Goal: Task Accomplishment & Management: Manage account settings

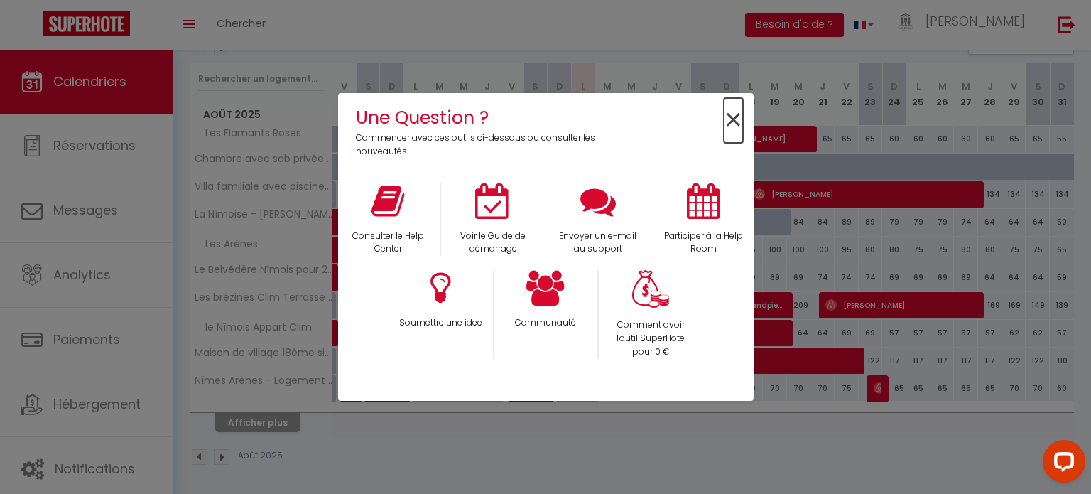
click at [730, 118] on span "×" at bounding box center [733, 120] width 19 height 45
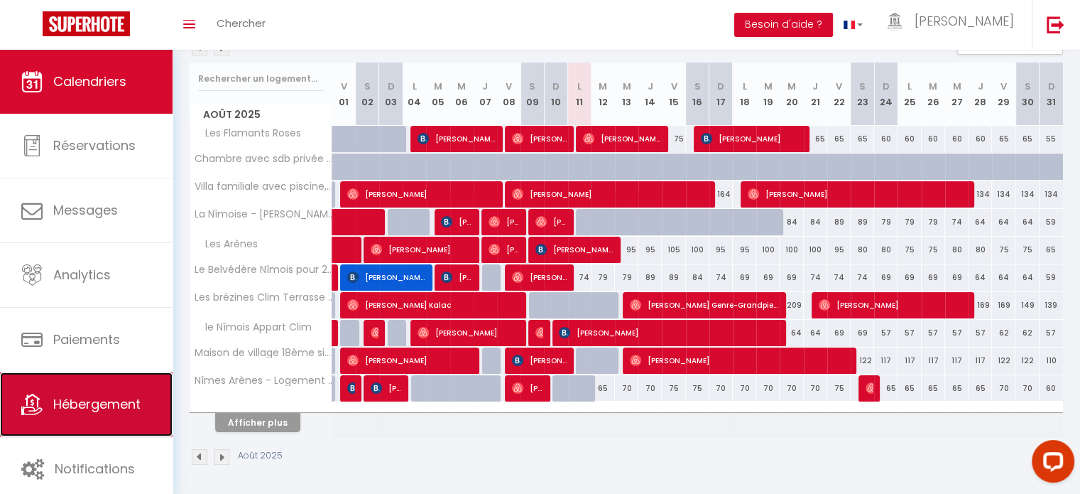
click at [127, 382] on link "Hébergement" at bounding box center [86, 404] width 173 height 64
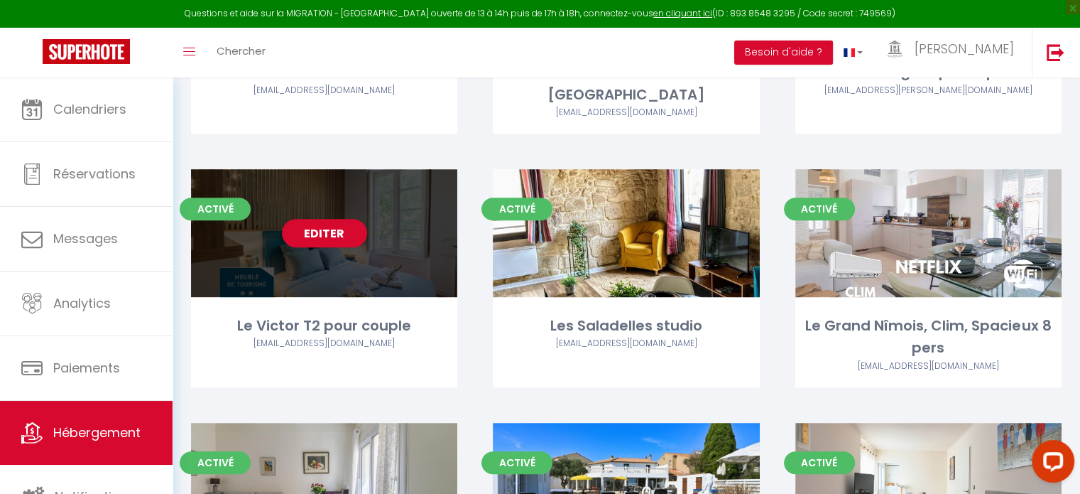
scroll to position [837, 0]
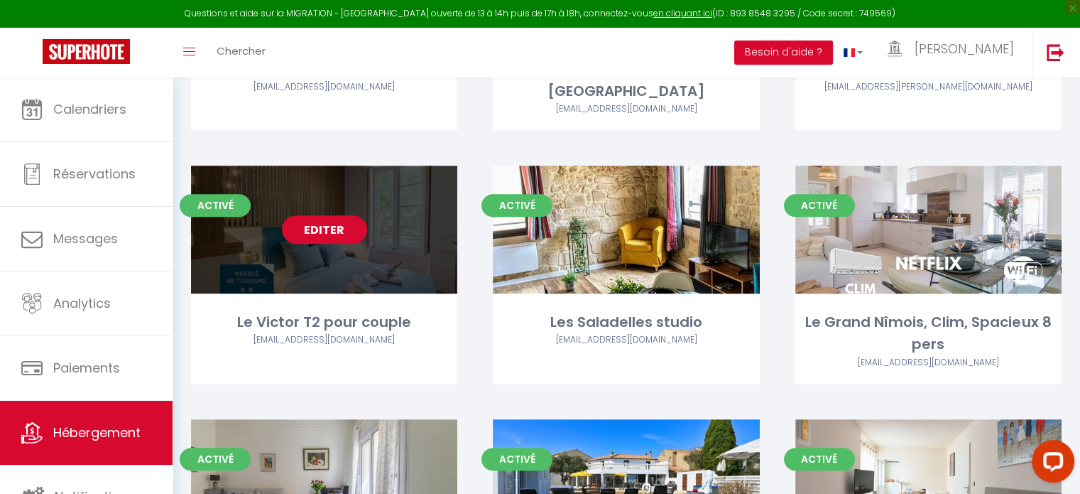
click at [338, 215] on link "Editer" at bounding box center [324, 229] width 85 height 28
click at [358, 217] on link "Editer" at bounding box center [324, 229] width 85 height 28
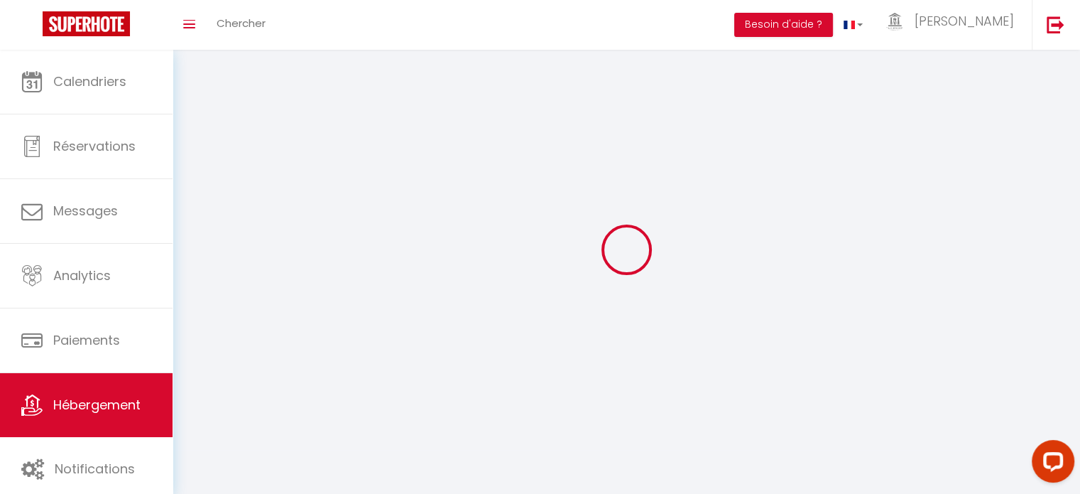
select select "1"
select select
select select "28"
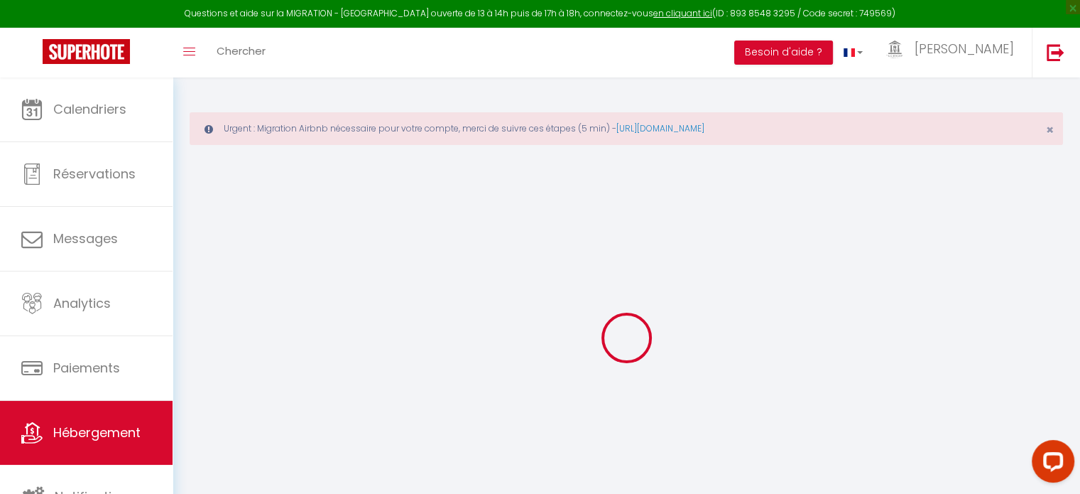
select select
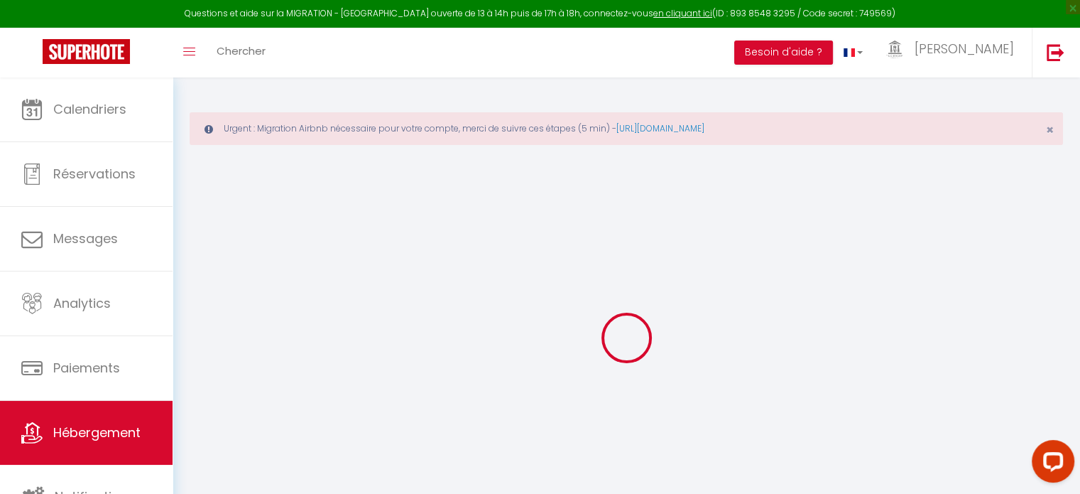
select select
checkbox input "false"
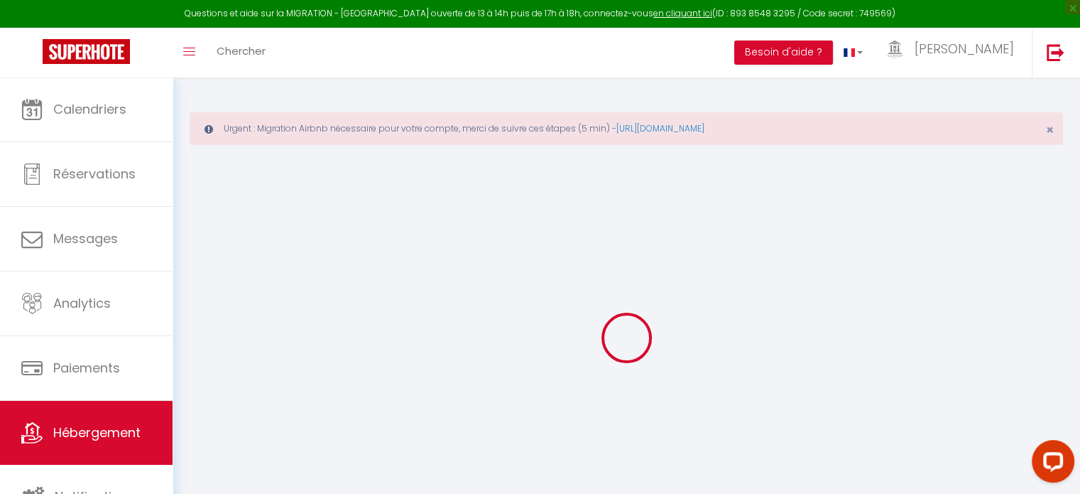
select select
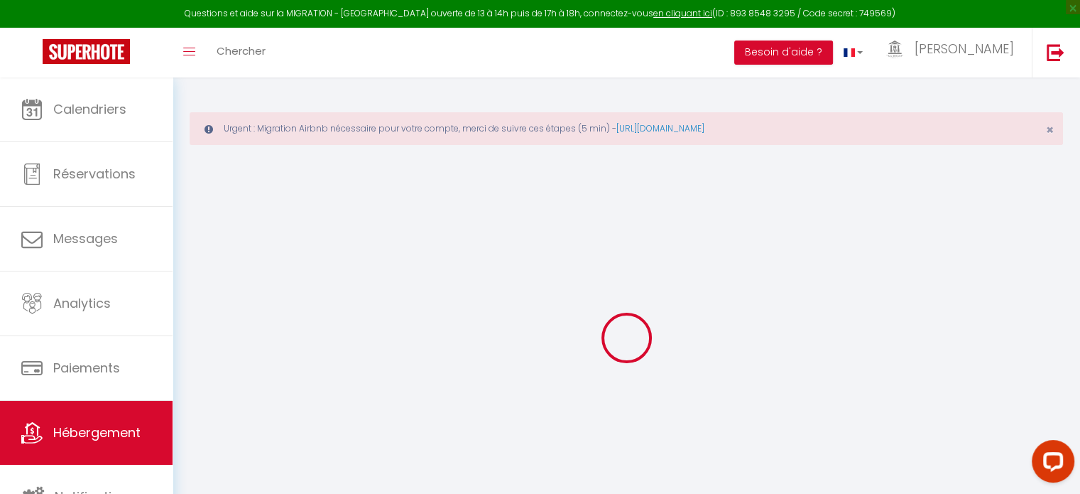
select select
checkbox input "false"
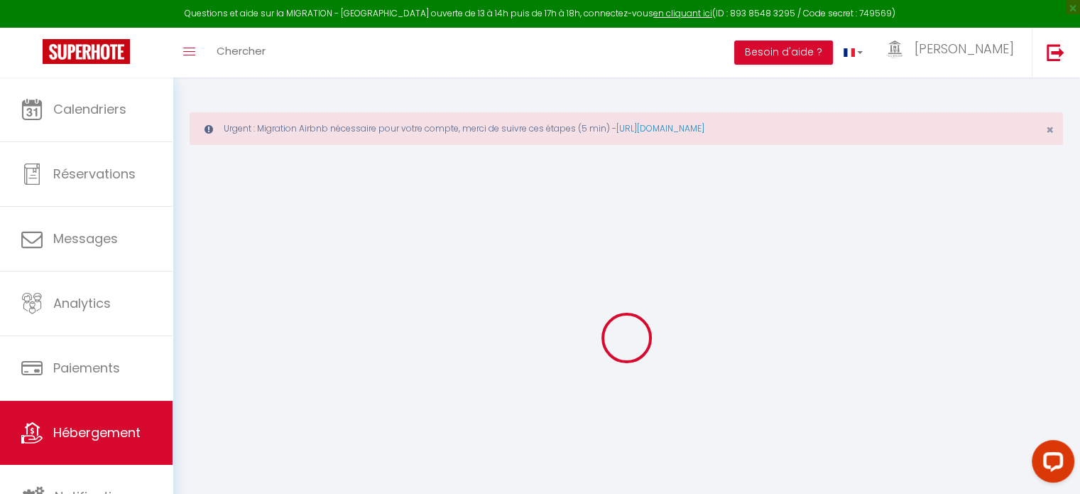
checkbox input "false"
select select
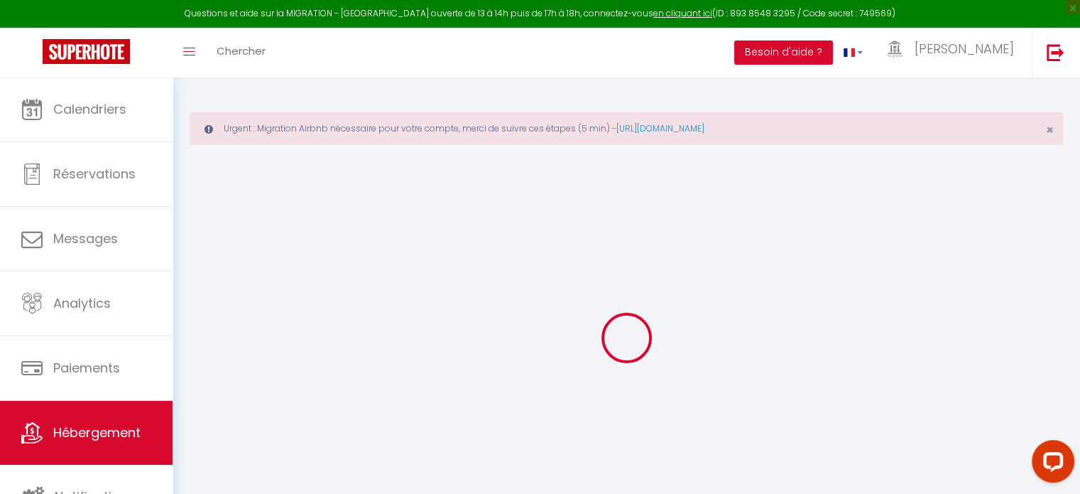
select select
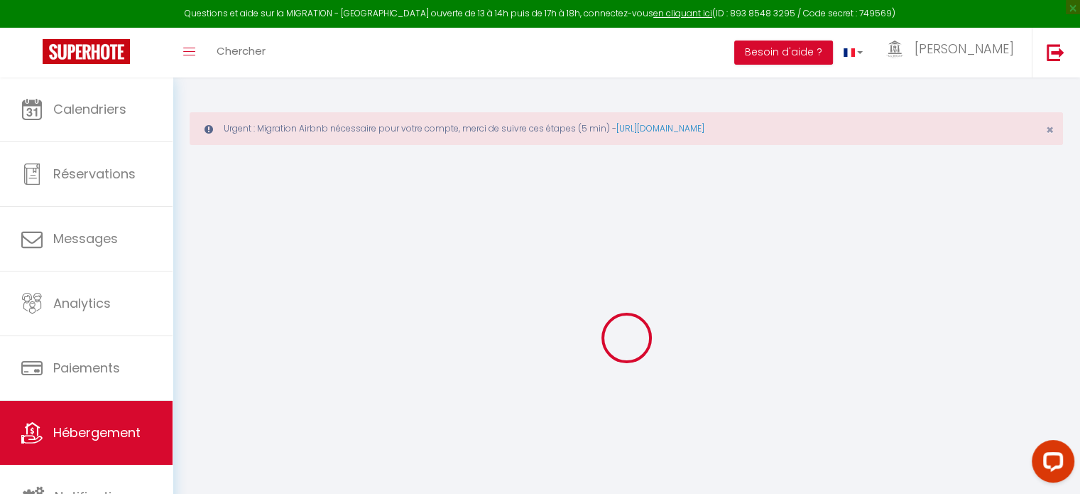
checkbox input "false"
select select
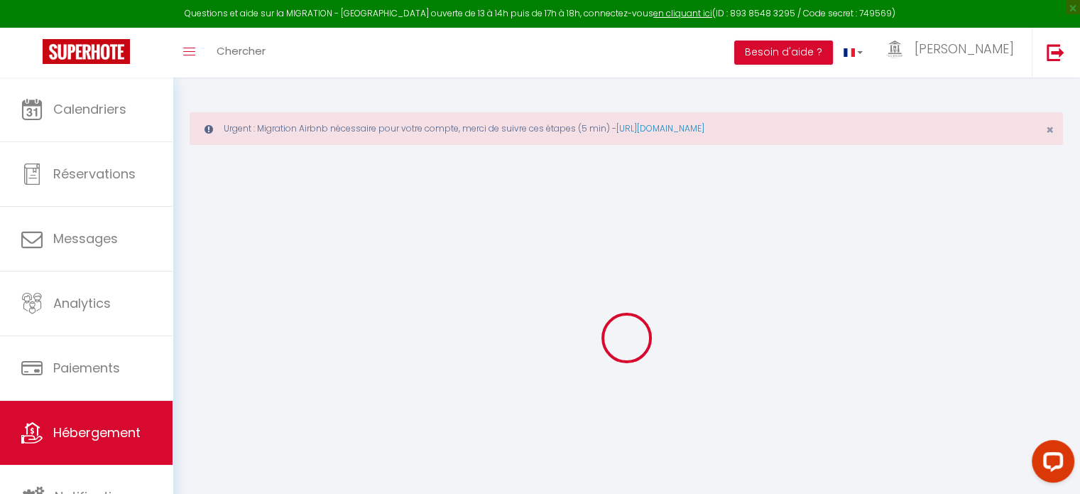
select select
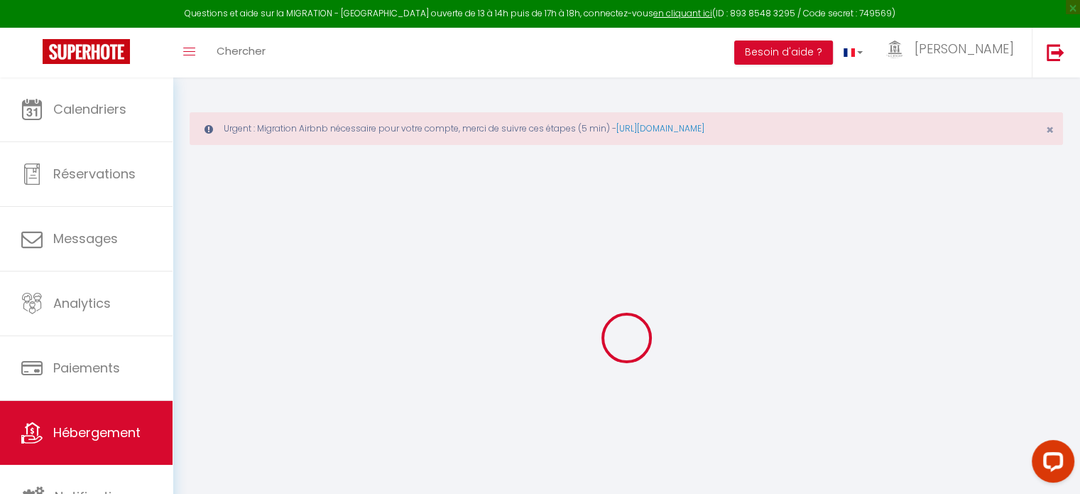
select select
checkbox input "false"
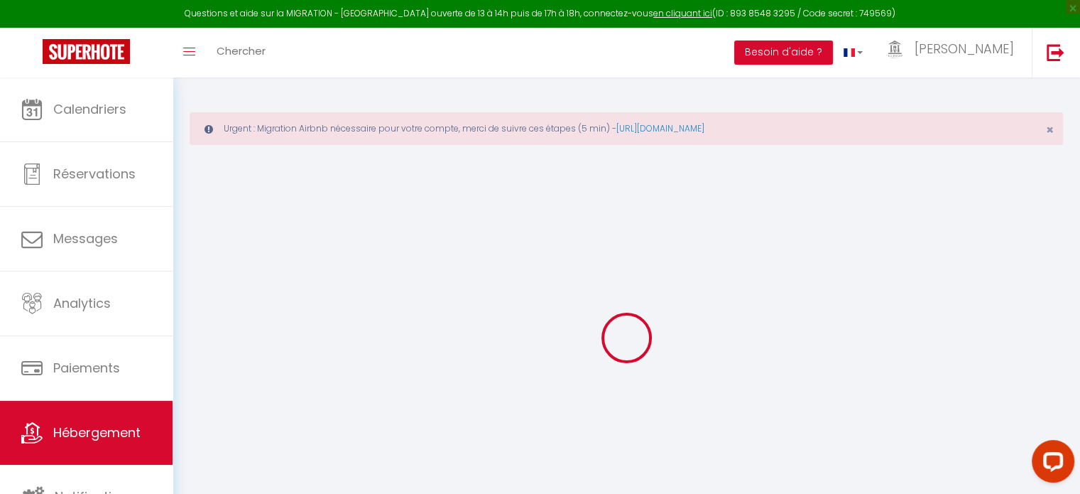
checkbox input "false"
select select
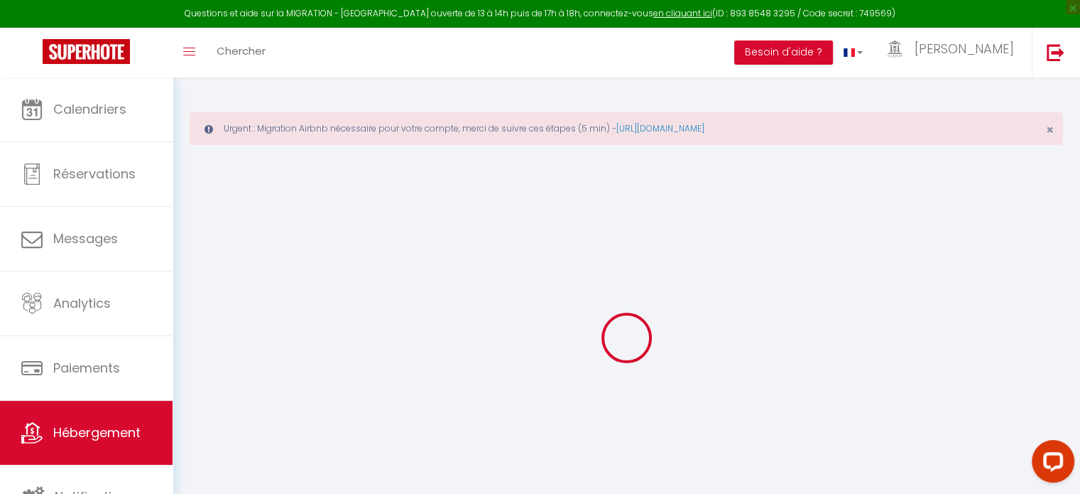
select select
checkbox input "false"
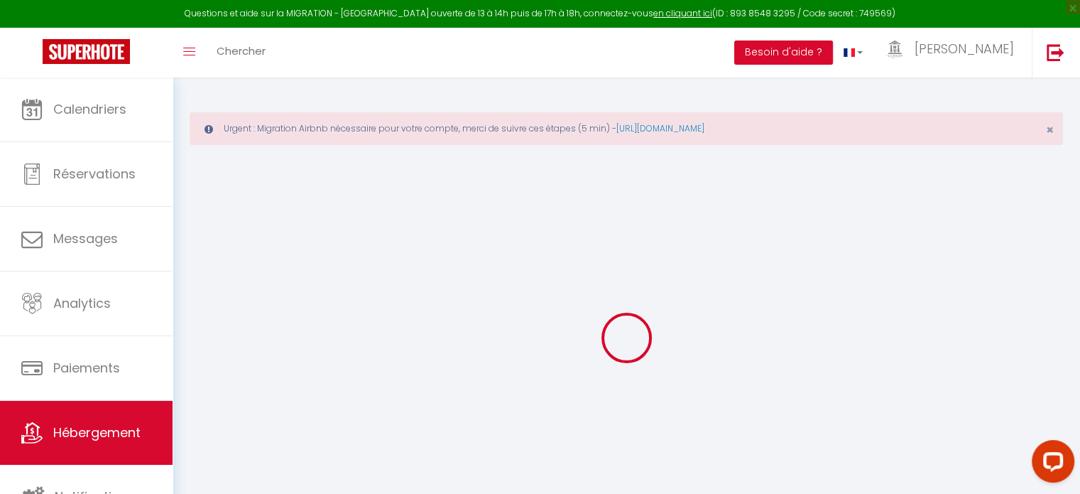
checkbox input "false"
select select
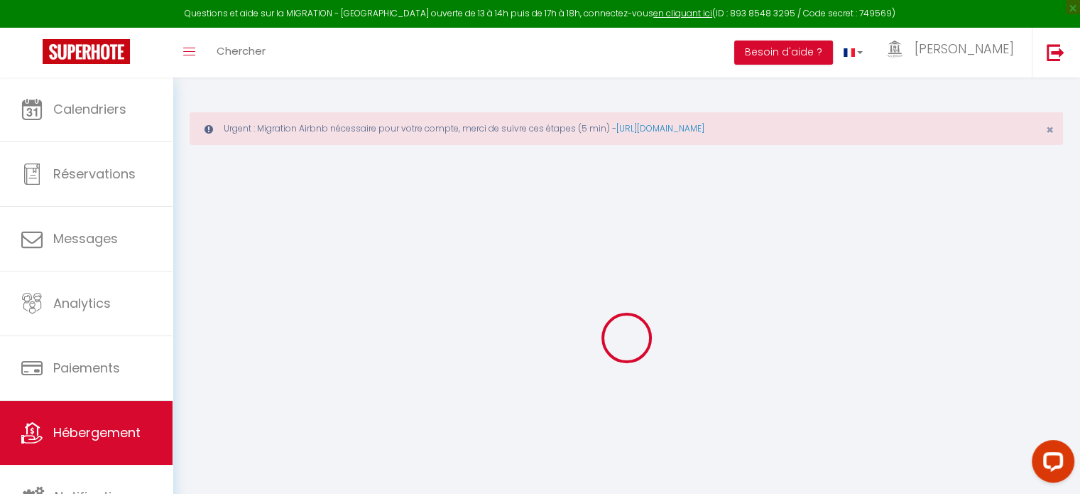
type input "Le Victor T2 pour couple"
type input "[PERSON_NAME]"
select select "2"
type input "45"
type input "35"
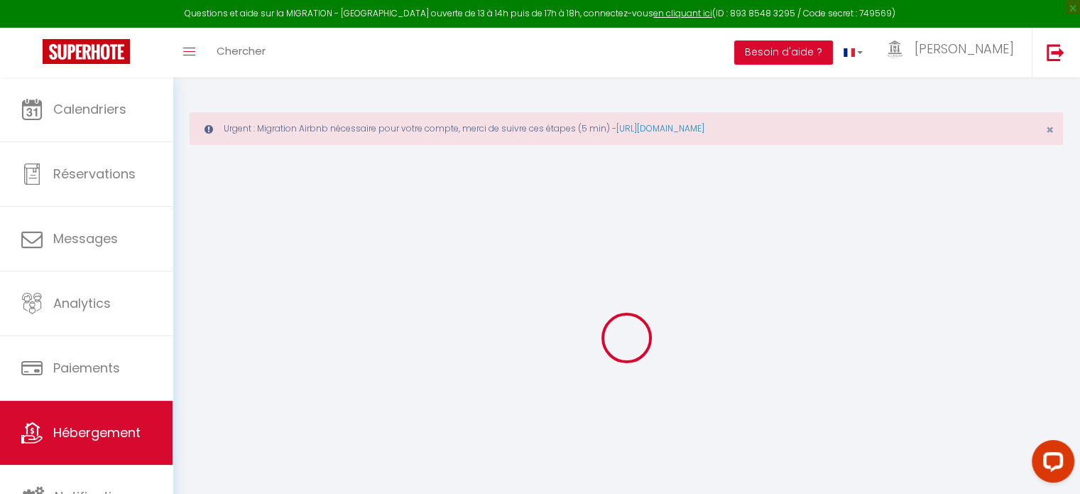
type input "0.99"
type input "300"
select select
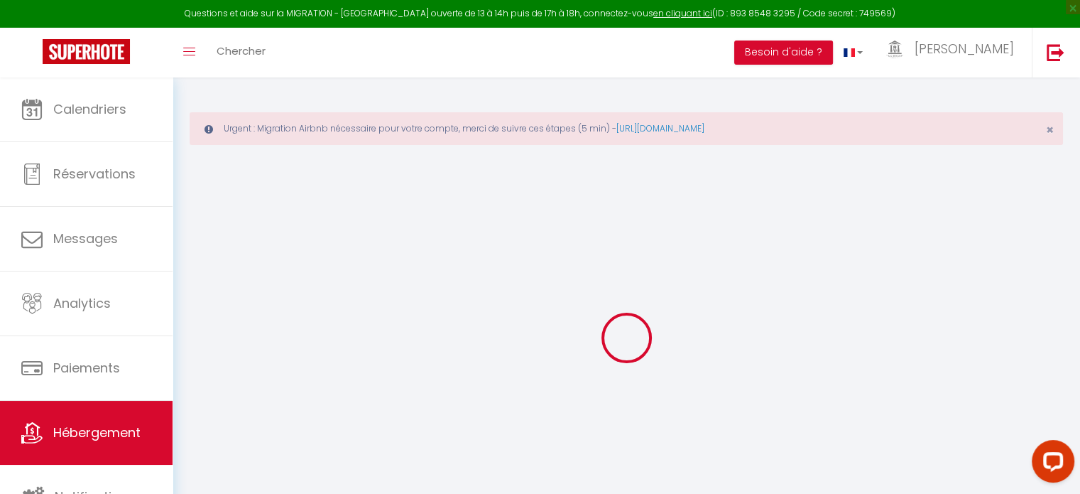
select select
type input "[STREET_ADDRESS][PERSON_NAME]"
type input "30000"
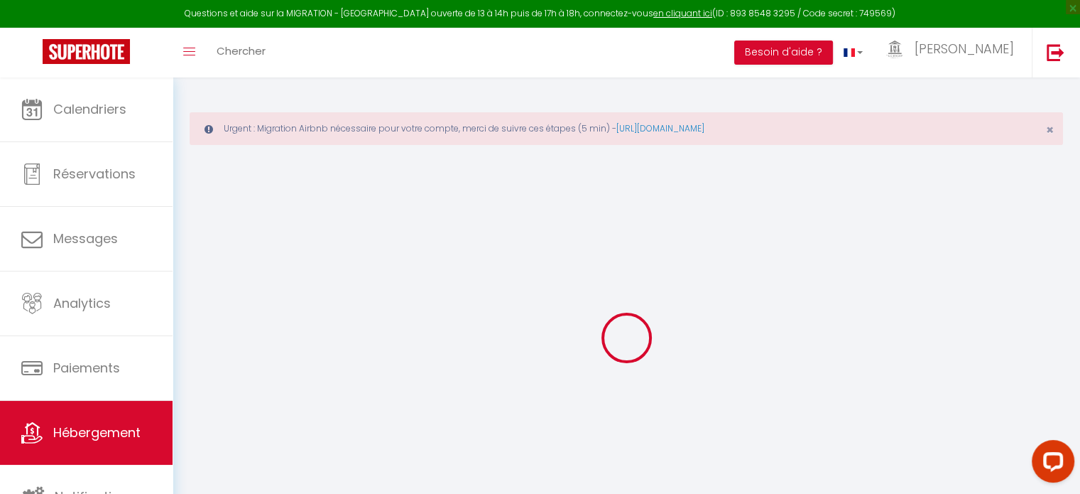
type input "[GEOGRAPHIC_DATA]"
type input "[EMAIL_ADDRESS][DOMAIN_NAME]"
select select "9209"
checkbox input "false"
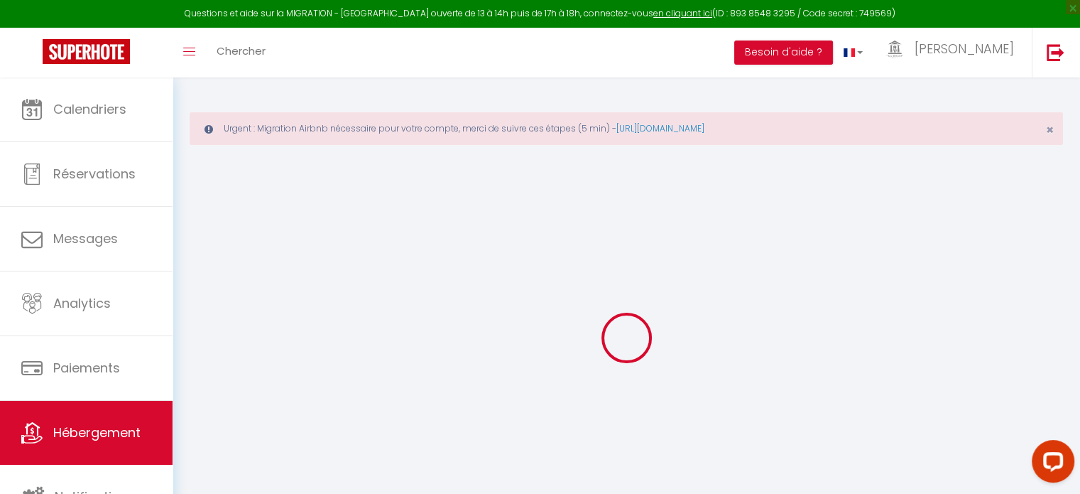
checkbox input "true"
checkbox input "false"
type input "22"
type input "35"
type input "0"
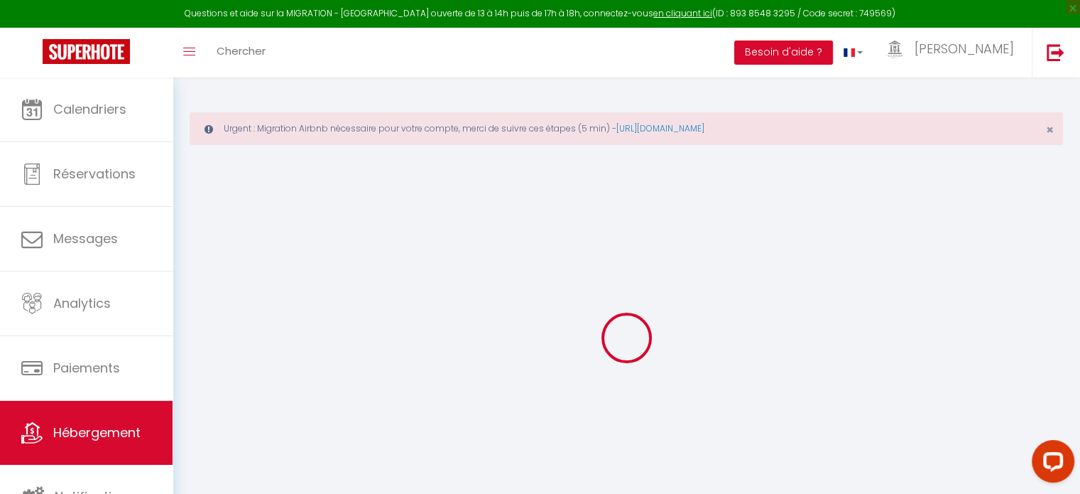
type input "0"
select select "+ 20 %"
select select "+ 37 %"
checkbox input "false"
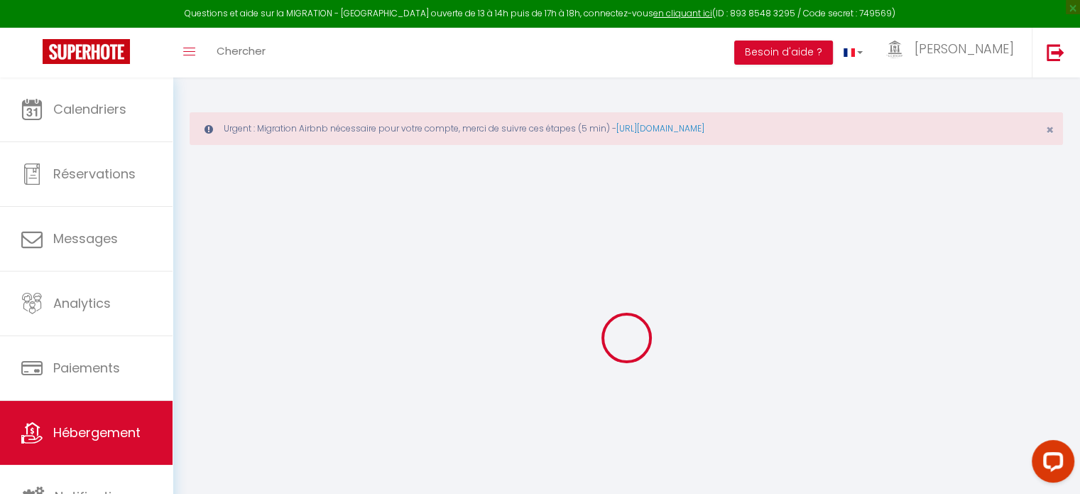
checkbox input "false"
checkbox input "true"
checkbox input "false"
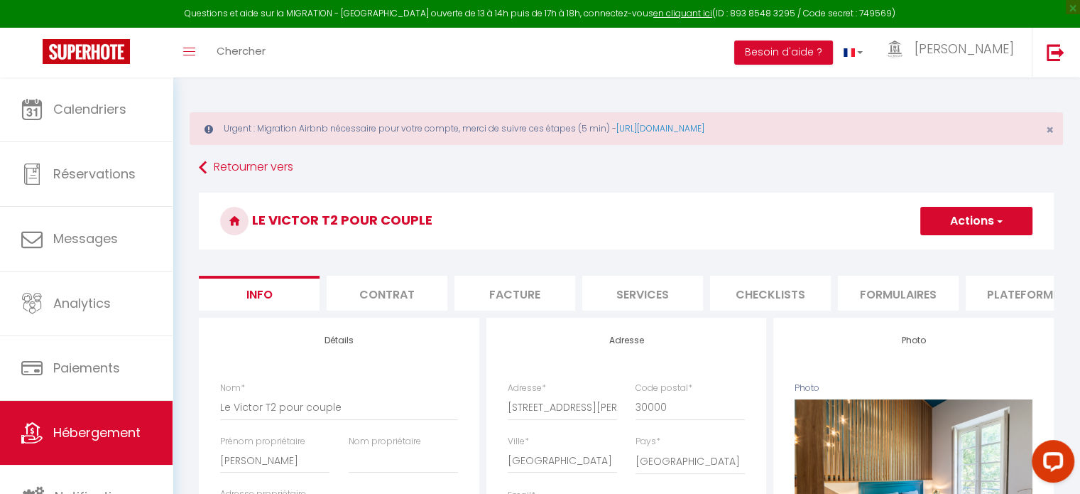
click at [990, 292] on li "Plateformes" at bounding box center [1026, 293] width 121 height 35
select select
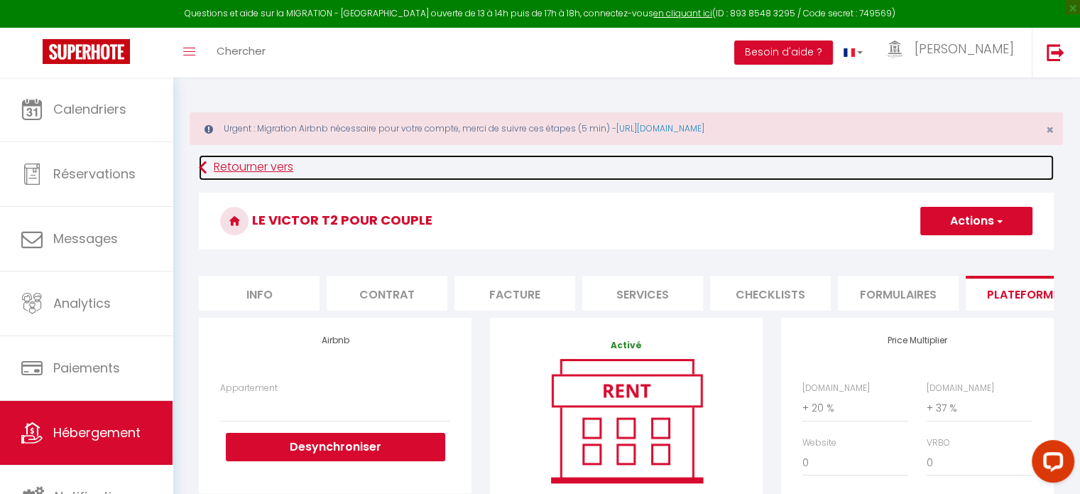
click at [281, 164] on link "Retourner vers" at bounding box center [626, 168] width 855 height 26
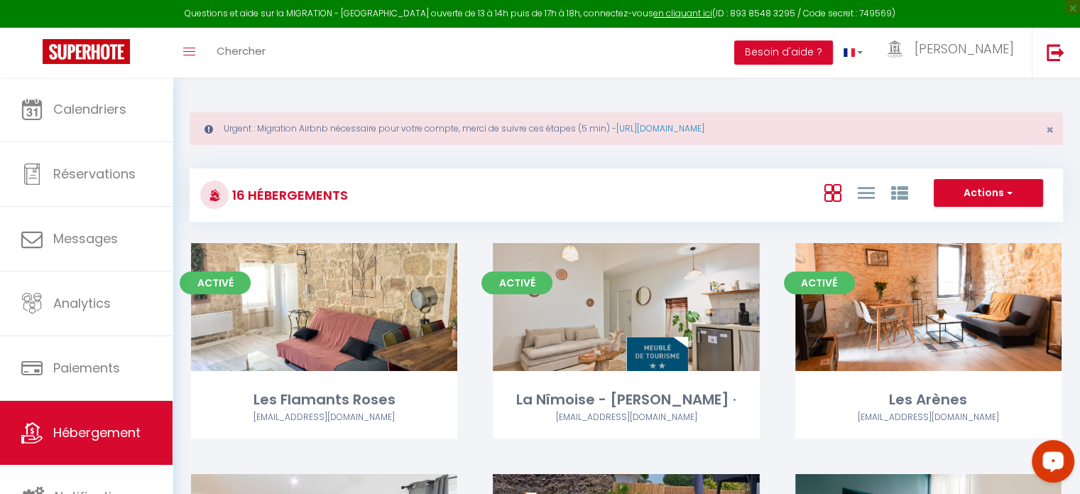
click at [1050, 459] on icon "Open LiveChat chat widget" at bounding box center [1053, 460] width 13 height 9
click at [555, 124] on div "Urgent : Migration Airbnb nécessaire pour votre compte, merci de suivre ces éta…" at bounding box center [626, 128] width 873 height 33
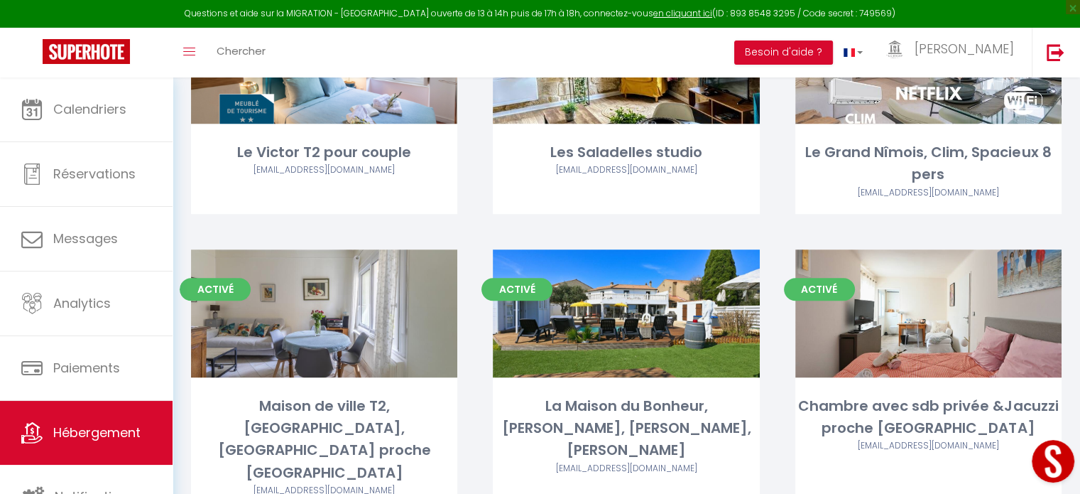
scroll to position [979, 0]
